Goal: Navigation & Orientation: Find specific page/section

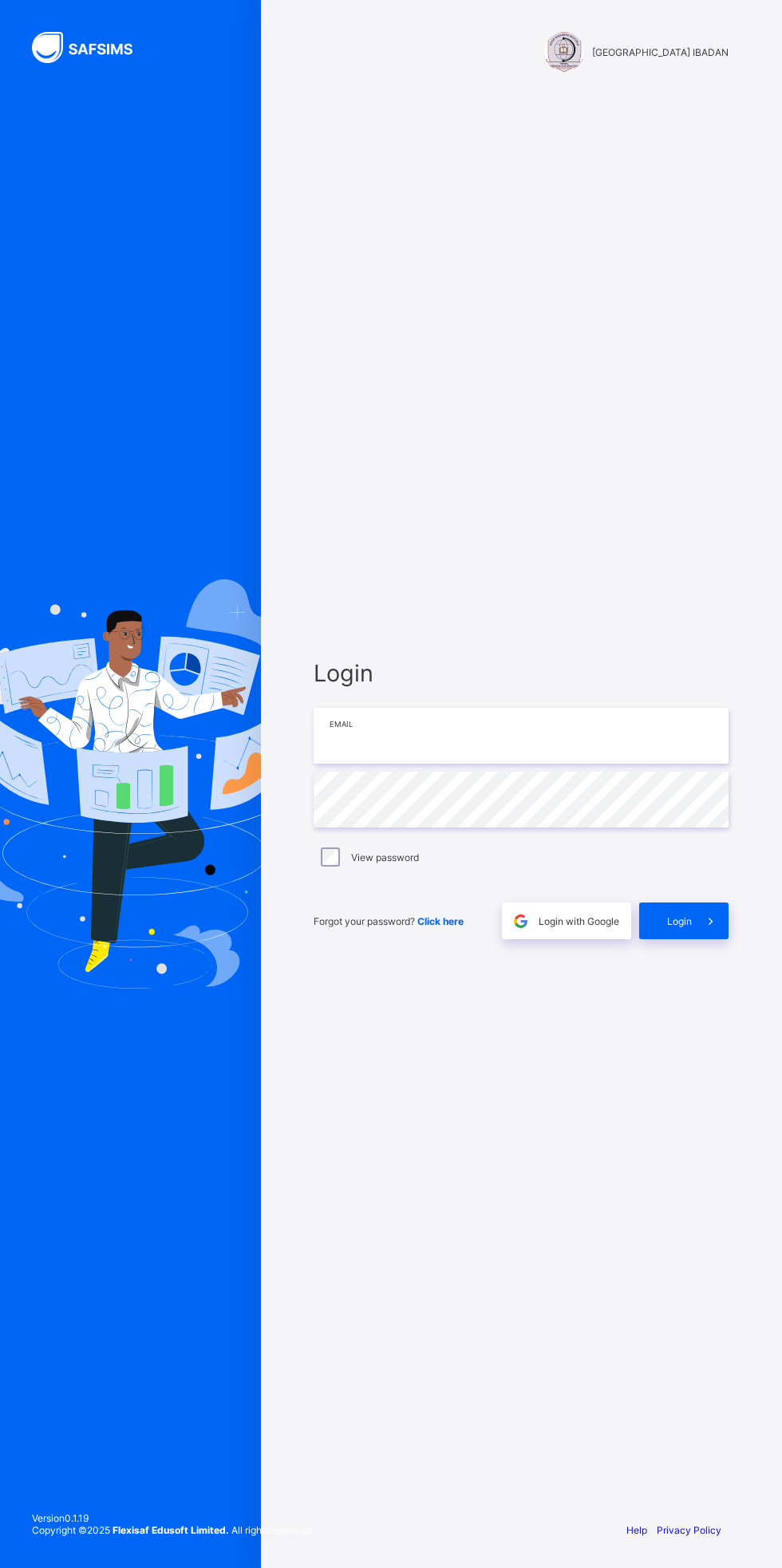
click at [495, 739] on input "email" at bounding box center [521, 736] width 415 height 56
type input "**********"
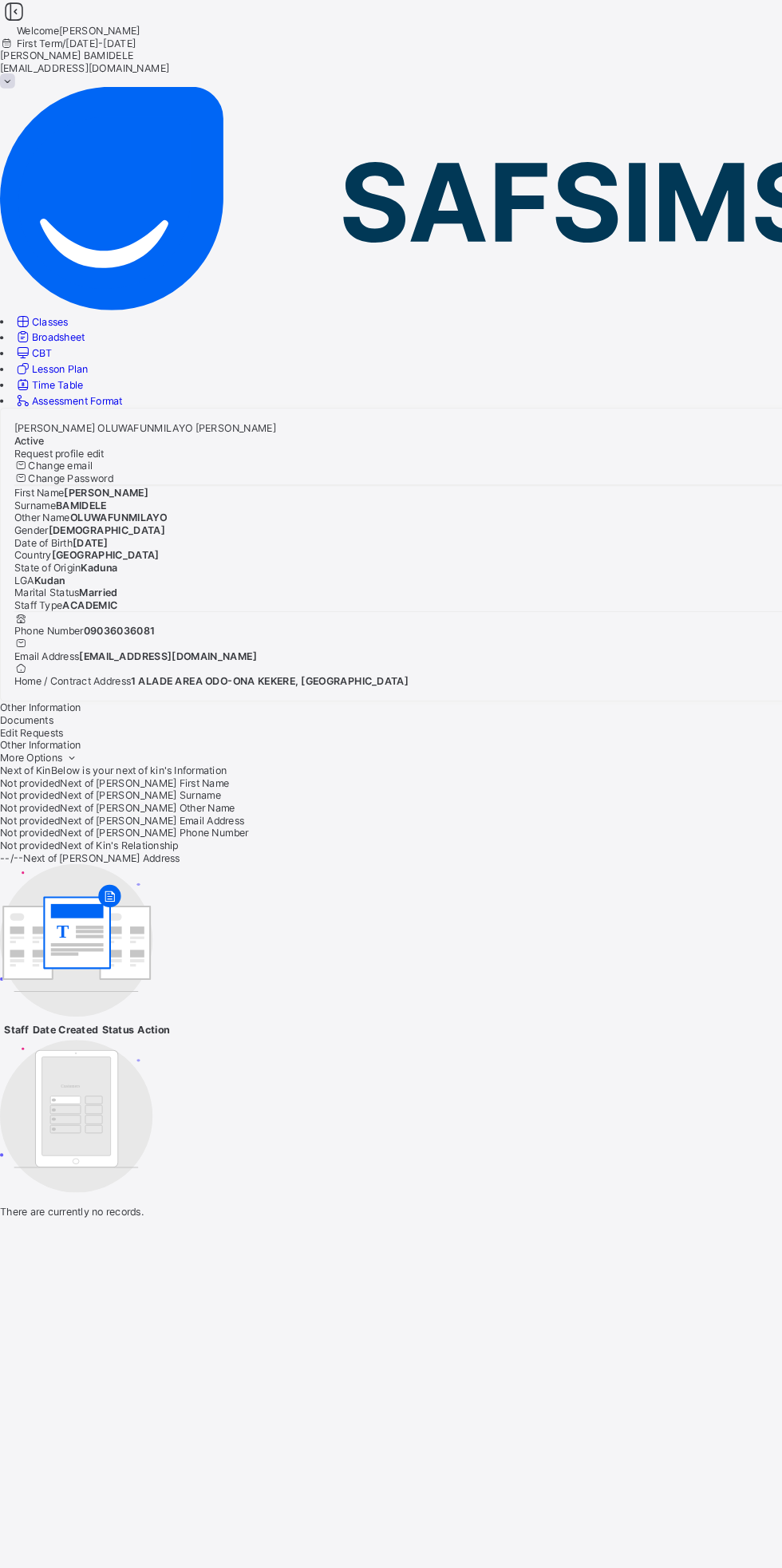
click at [370, 404] on div "[PERSON_NAME] [PERSON_NAME] Active" at bounding box center [391, 416] width 755 height 24
click at [65, 301] on span "Classes" at bounding box center [48, 308] width 35 height 12
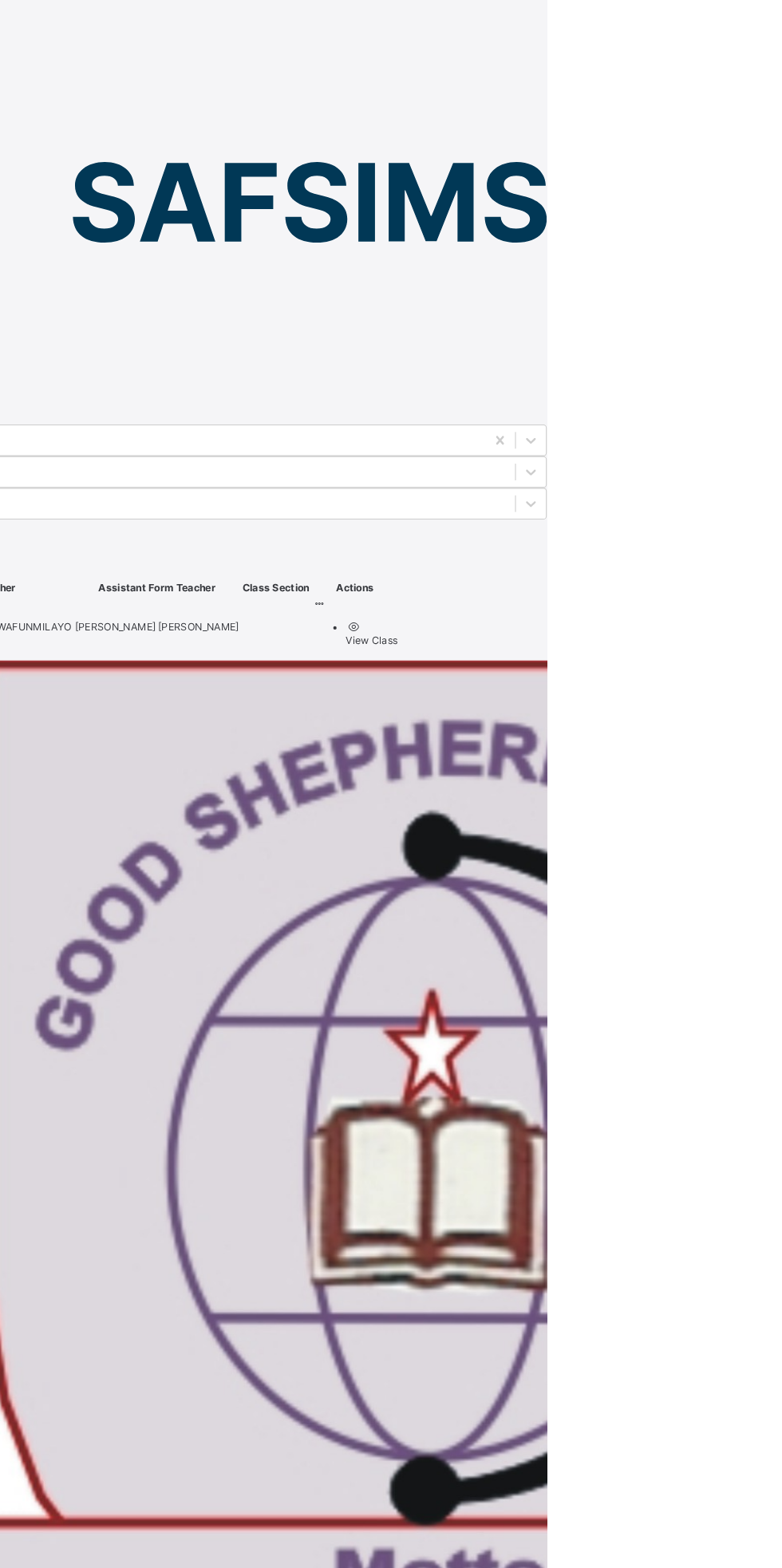
click at [571, 571] on icon at bounding box center [564, 578] width 14 height 12
click at [639, 606] on div "View Class" at bounding box center [614, 612] width 50 height 12
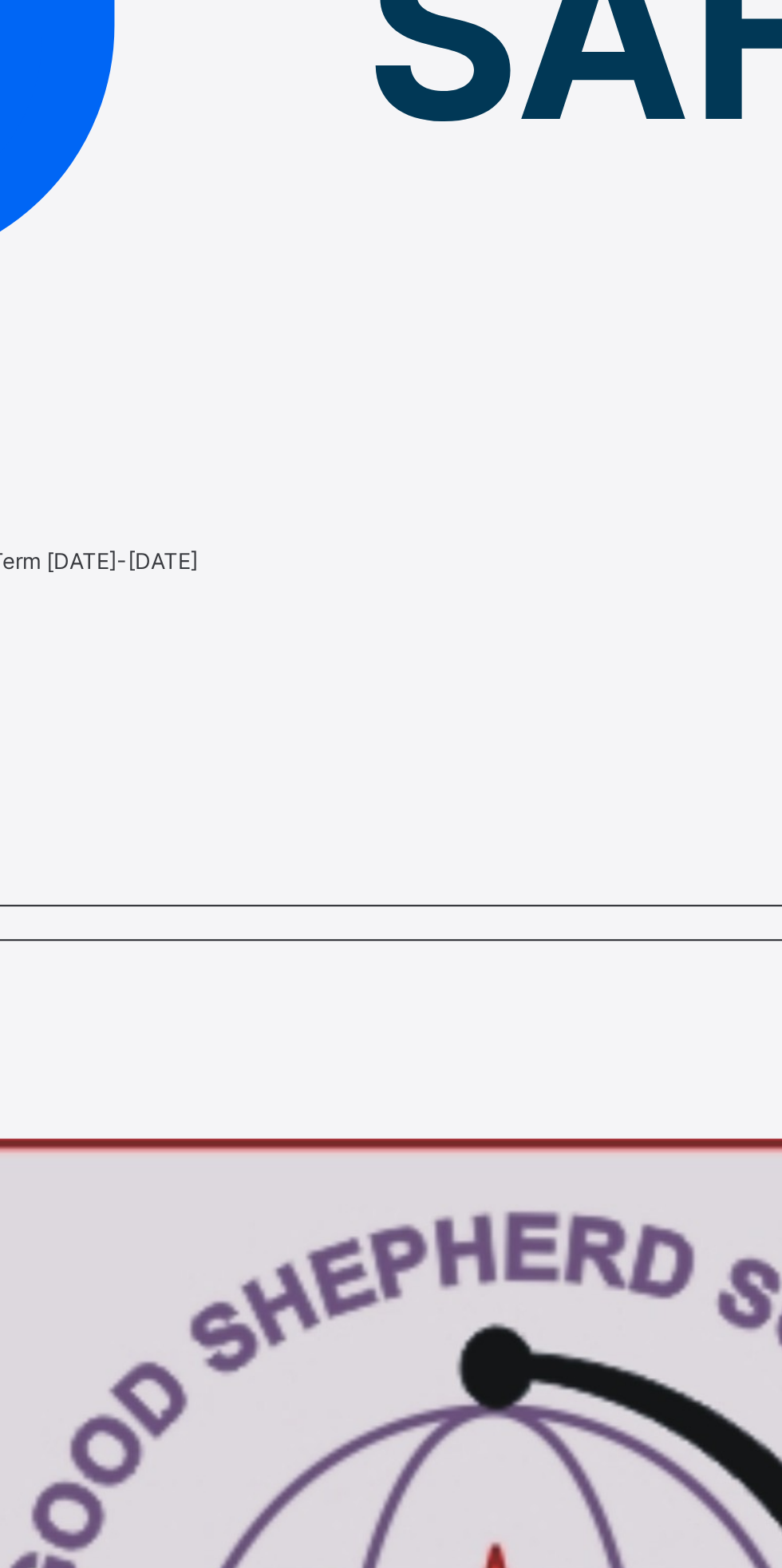
click at [502, 580] on div "17 Students in class Download Pdf Report Excel Report View subject profile GOOD…" at bounding box center [391, 1462] width 782 height 1763
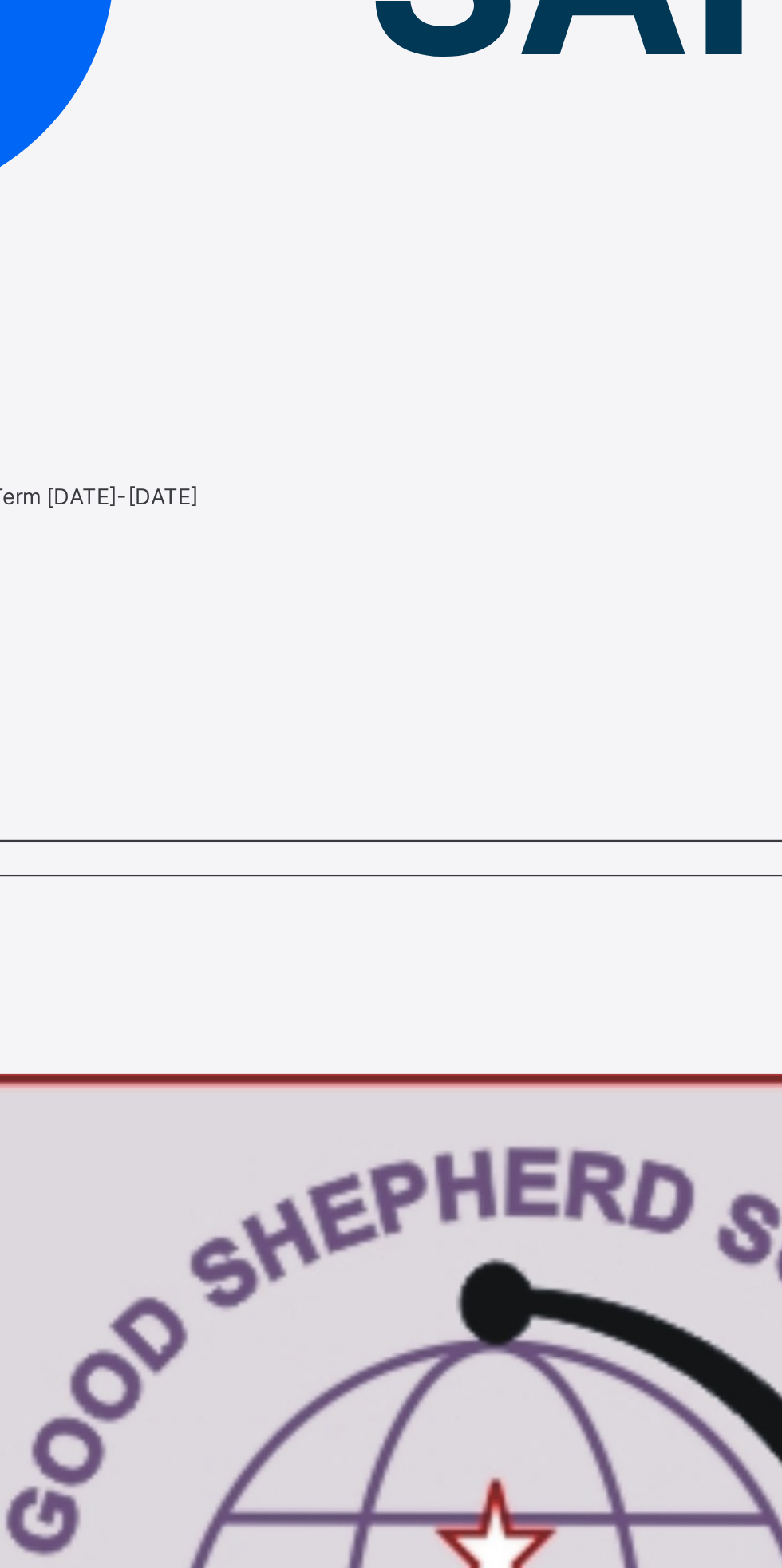
click at [39, 466] on span "Subjects" at bounding box center [19, 472] width 39 height 12
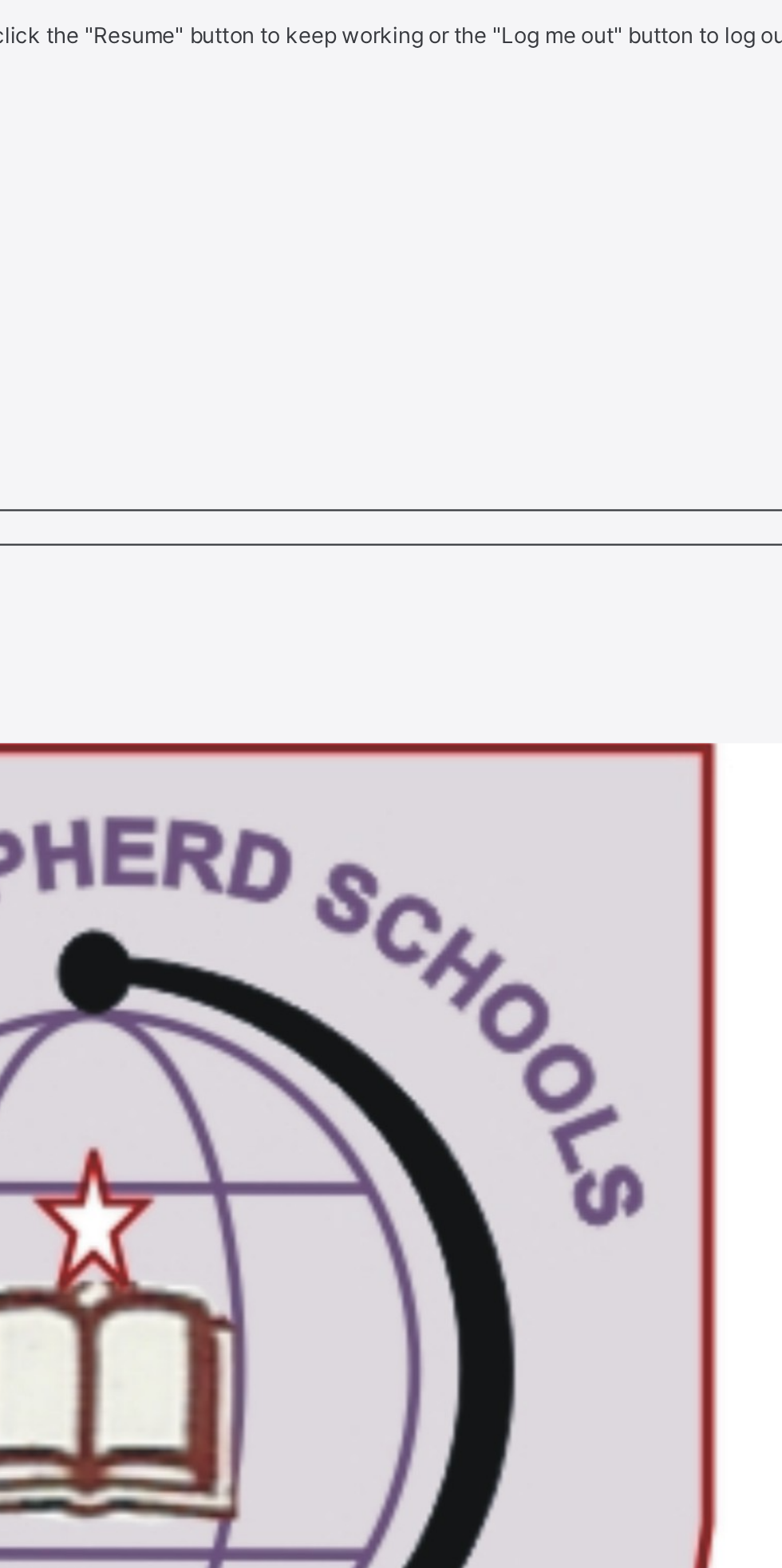
click at [36, 492] on span "Resume" at bounding box center [17, 486] width 36 height 12
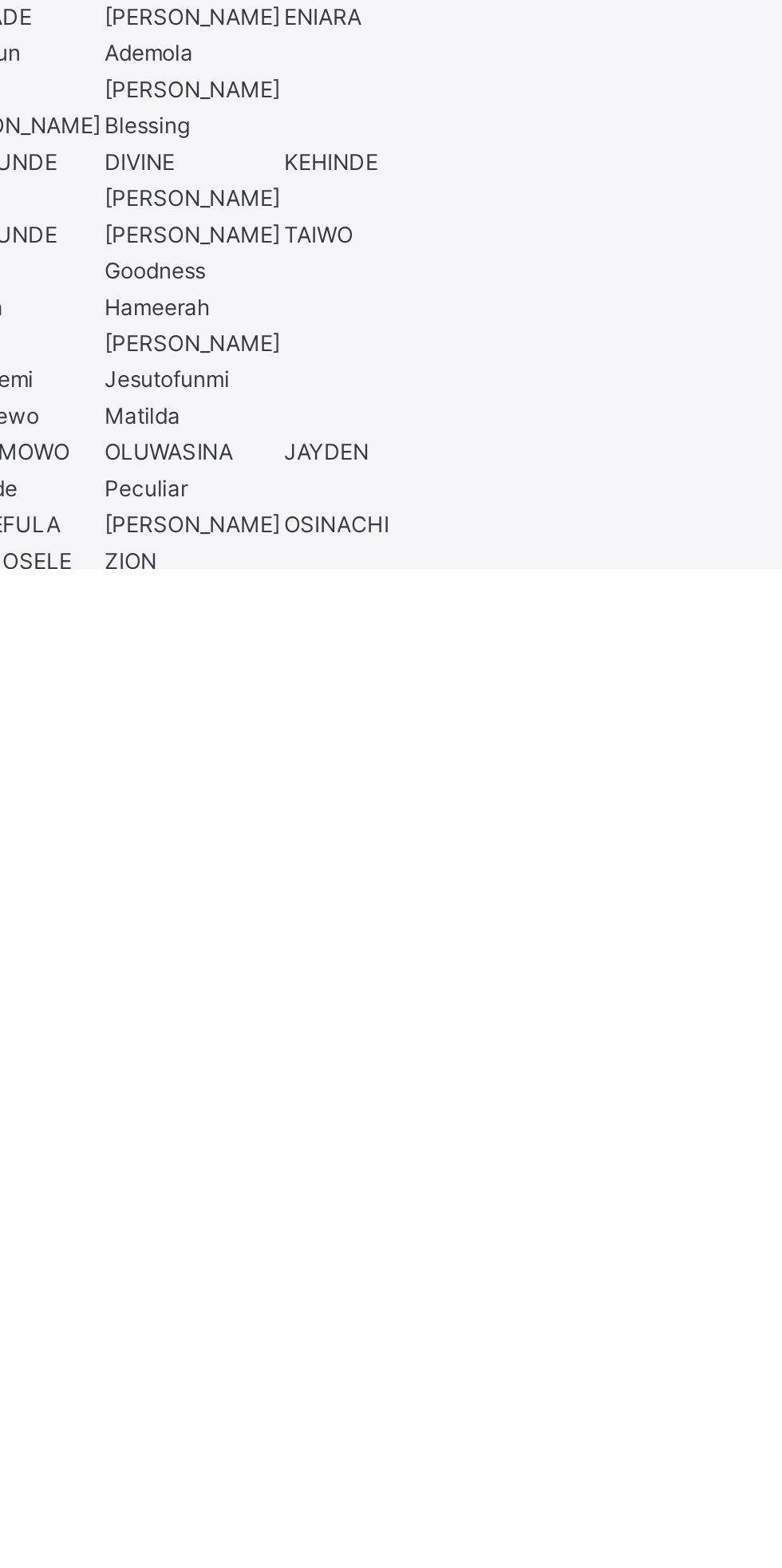
scroll to position [202, 0]
